Goal: Book appointment/travel/reservation

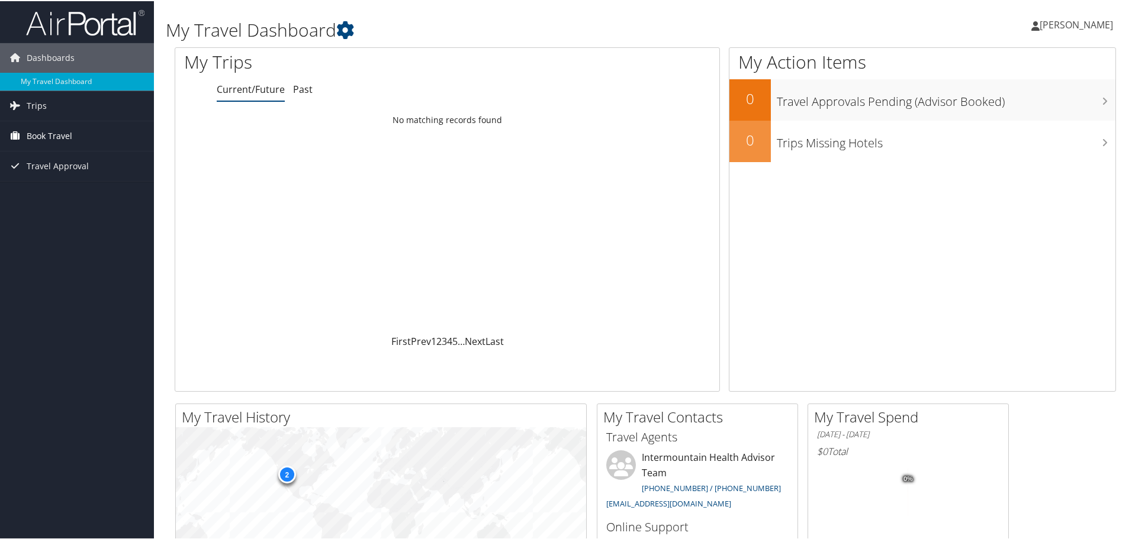
click at [49, 134] on span "Book Travel" at bounding box center [50, 135] width 46 height 30
click at [61, 198] on link "Book/Manage Online Trips" at bounding box center [77, 194] width 154 height 18
